Goal: Task Accomplishment & Management: Manage account settings

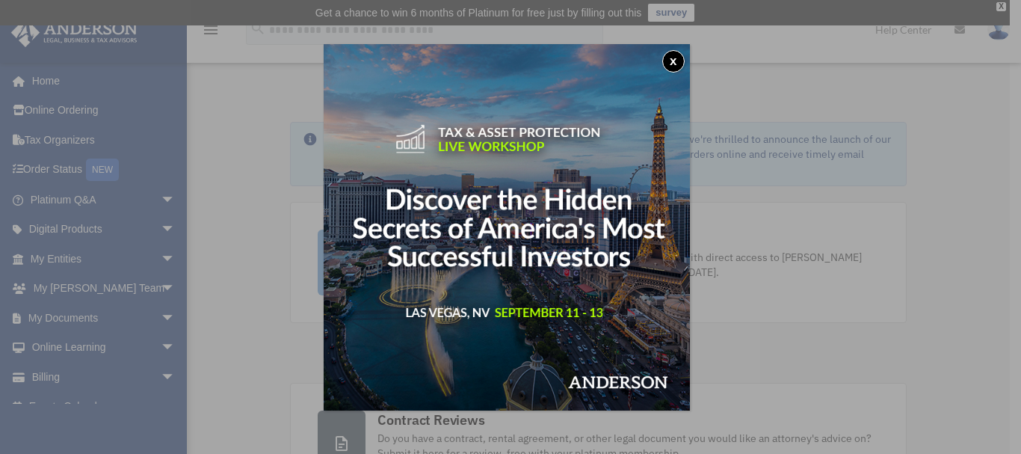
click at [676, 61] on button "x" at bounding box center [673, 61] width 22 height 22
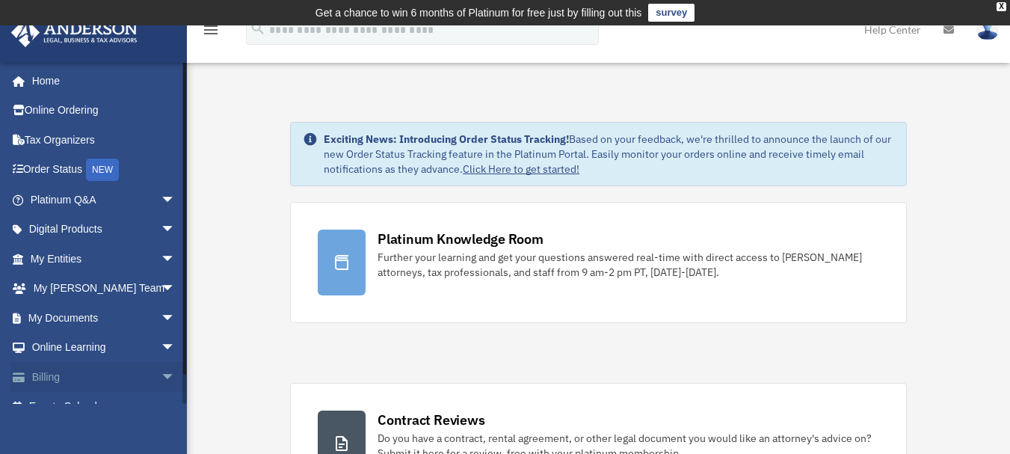
click at [161, 374] on span "arrow_drop_down" at bounding box center [176, 377] width 30 height 31
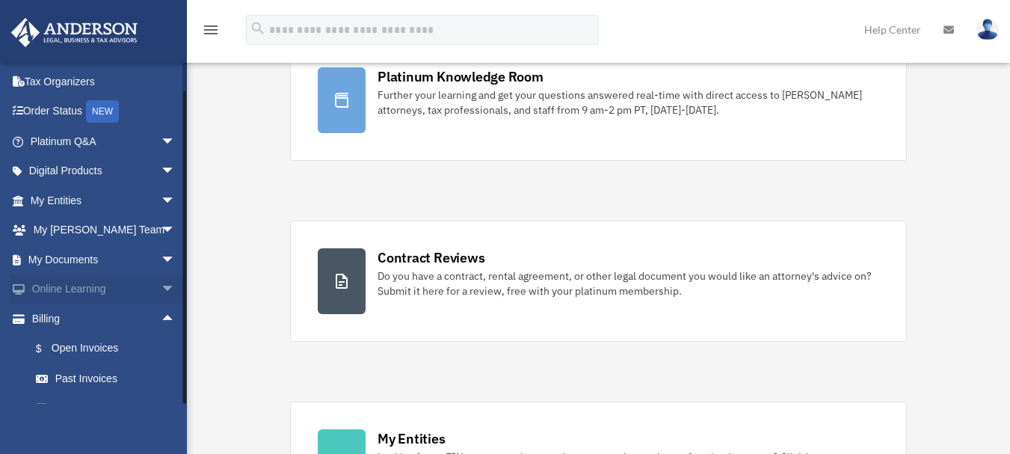
scroll to position [111, 0]
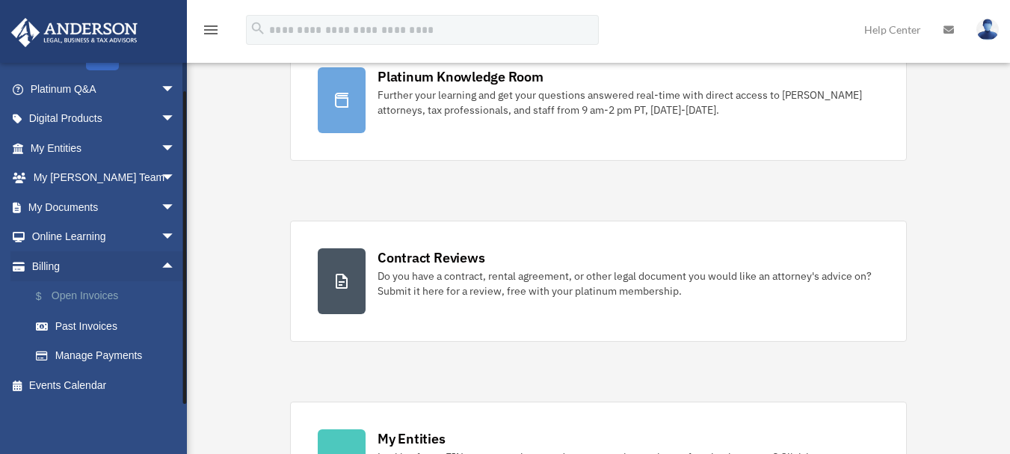
click at [77, 294] on link "$ Open Invoices" at bounding box center [109, 296] width 177 height 31
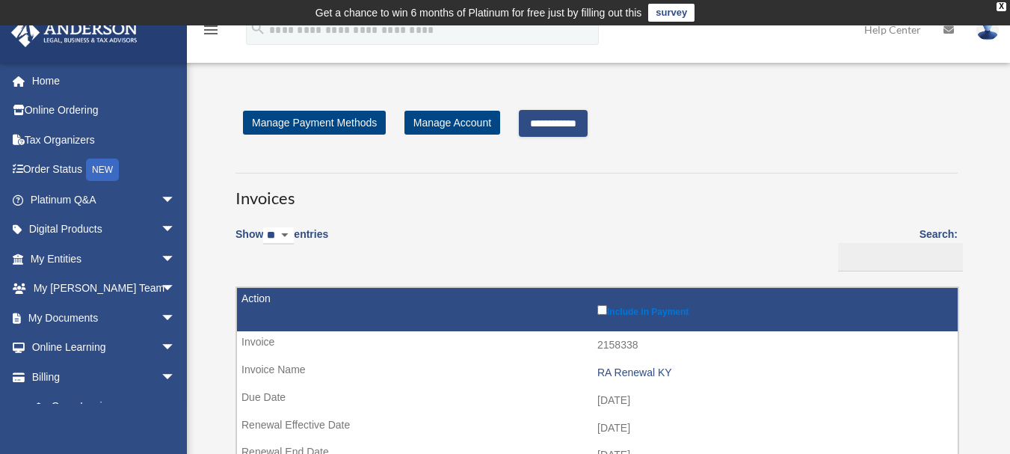
click at [567, 117] on input "**********" at bounding box center [553, 123] width 69 height 27
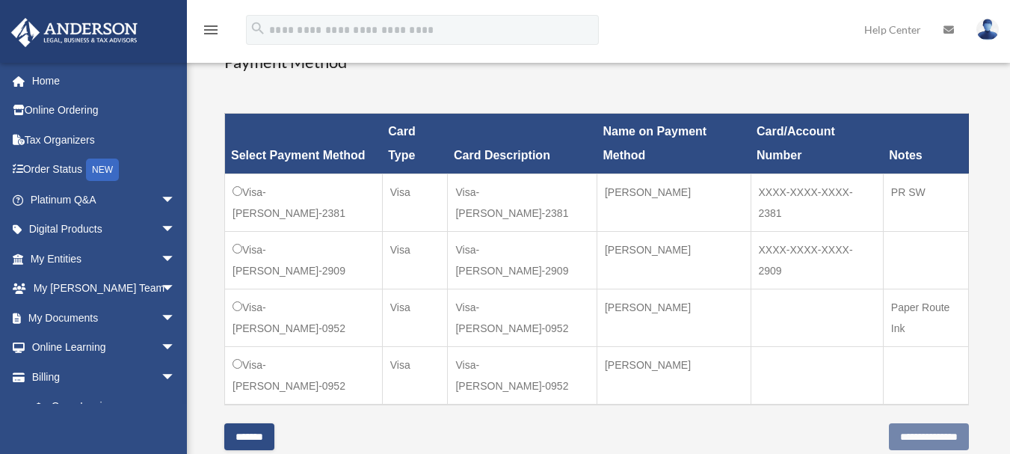
scroll to position [411, 0]
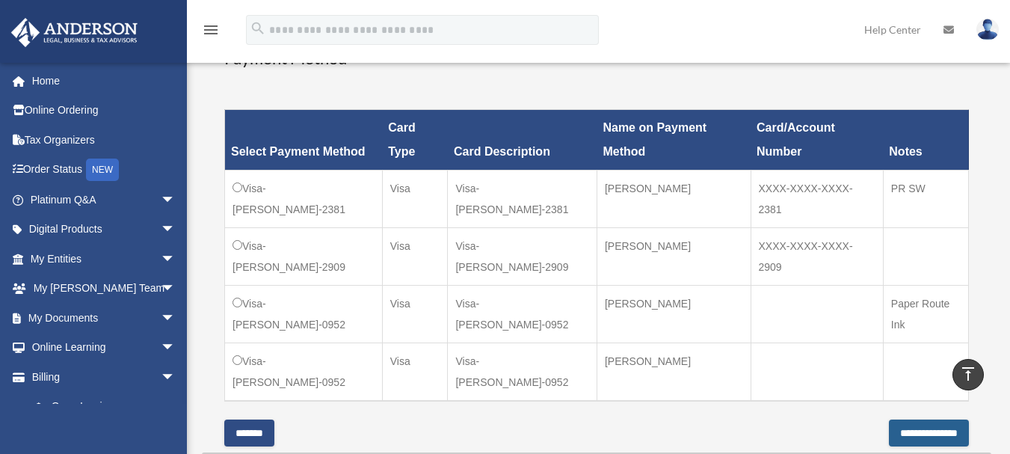
click at [910, 419] on input "**********" at bounding box center [929, 432] width 80 height 27
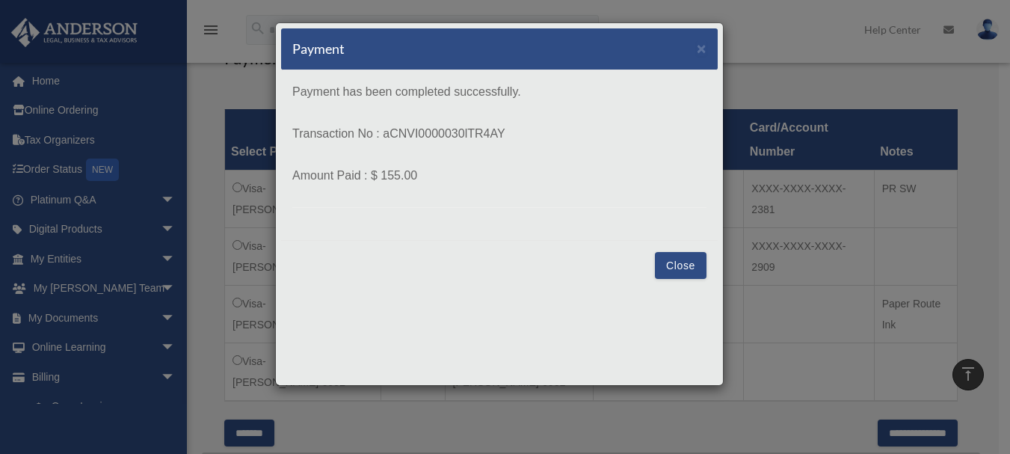
click at [675, 264] on button "Close" at bounding box center [681, 265] width 52 height 27
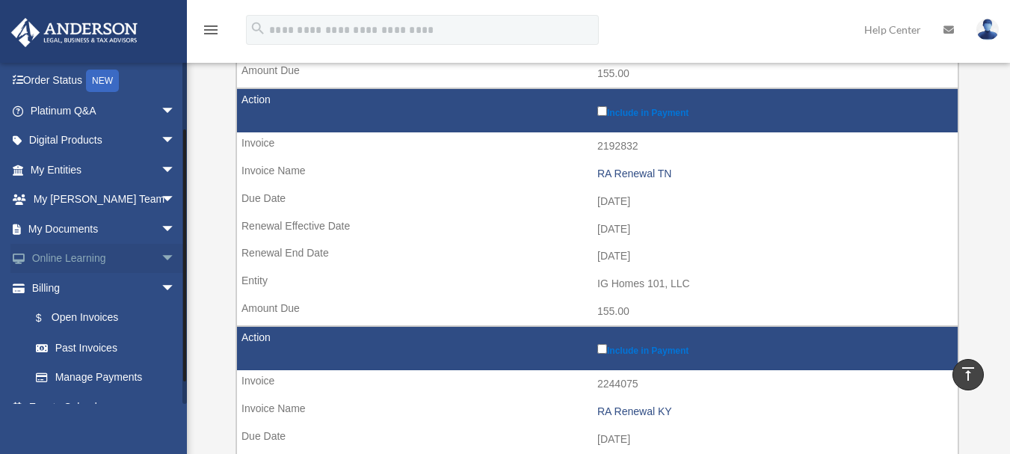
scroll to position [99, 0]
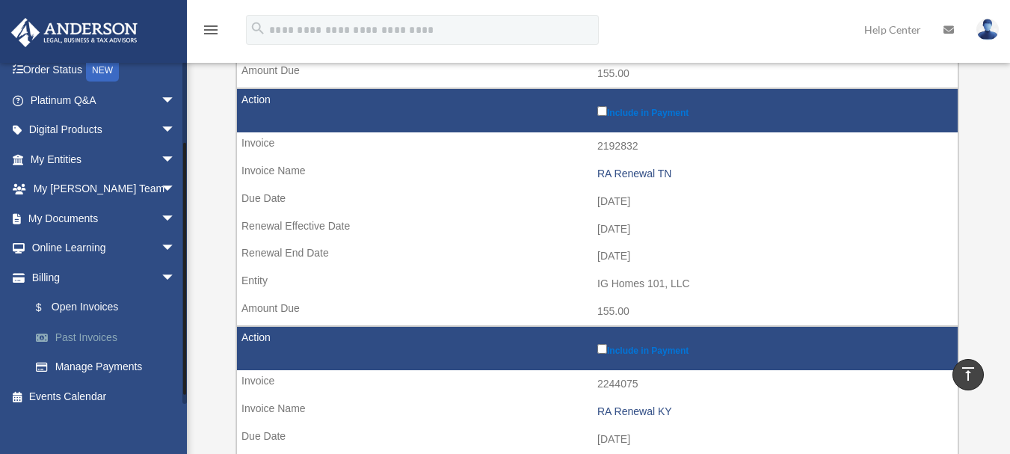
click at [98, 337] on link "Past Invoices" at bounding box center [109, 337] width 177 height 30
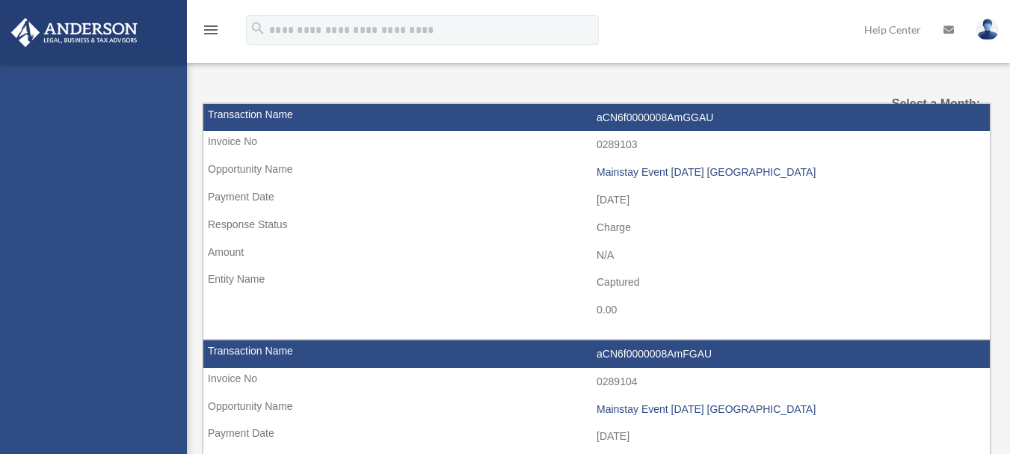
select select
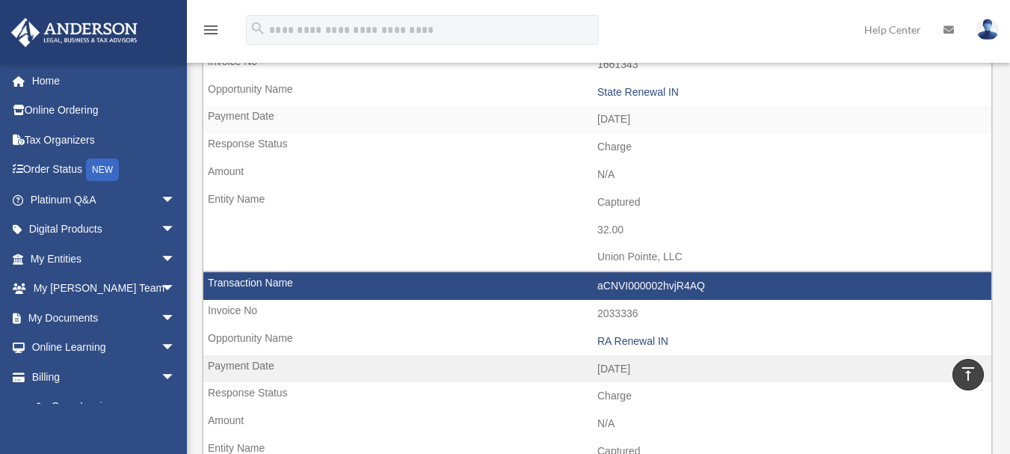
scroll to position [1882, 0]
